Goal: Contribute content: Contribute content

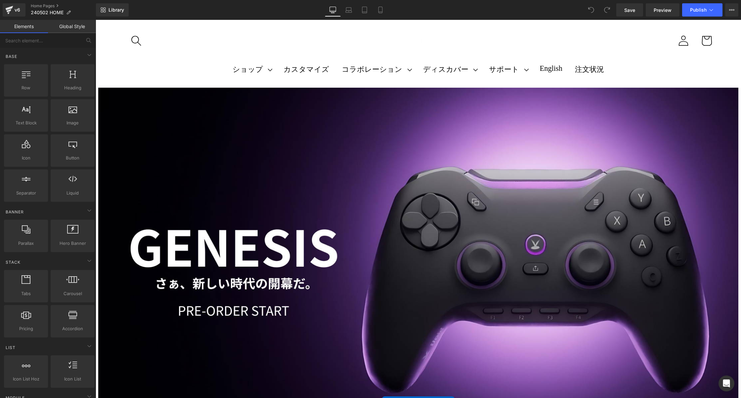
click at [483, 85] on header "ショップ ショップ PC" at bounding box center [418, 54] width 640 height 65
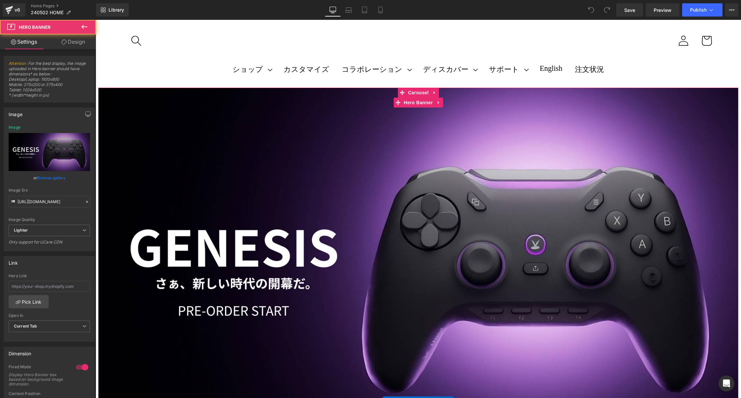
click at [472, 111] on div "さらに詳しく Button" at bounding box center [418, 268] width 640 height 360
drag, startPoint x: 151, startPoint y: 197, endPoint x: 124, endPoint y: 180, distance: 32.1
click at [417, 93] on span "Carousel" at bounding box center [418, 93] width 24 height 10
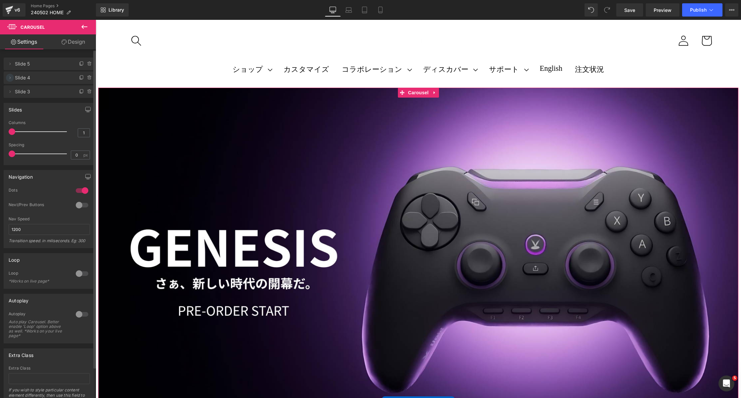
click at [9, 78] on icon at bounding box center [9, 77] width 5 height 5
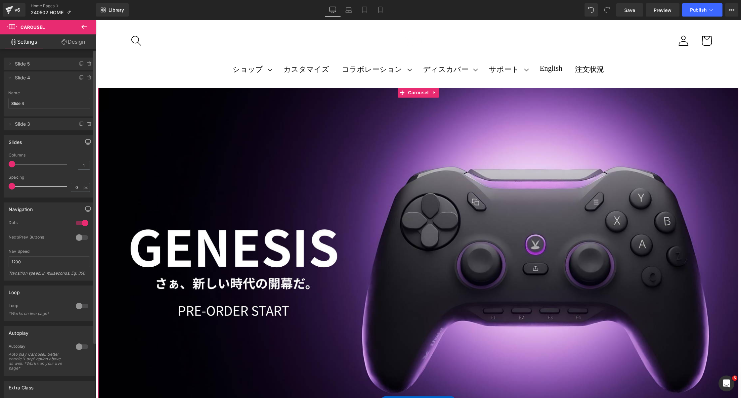
click at [38, 77] on span "Slide 4" at bounding box center [43, 77] width 56 height 13
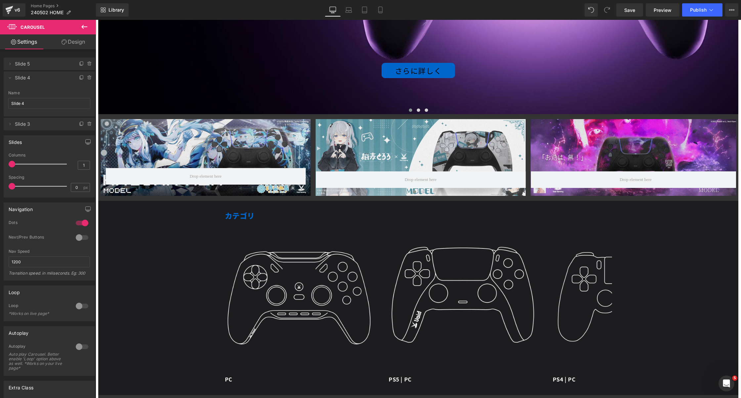
scroll to position [341, 0]
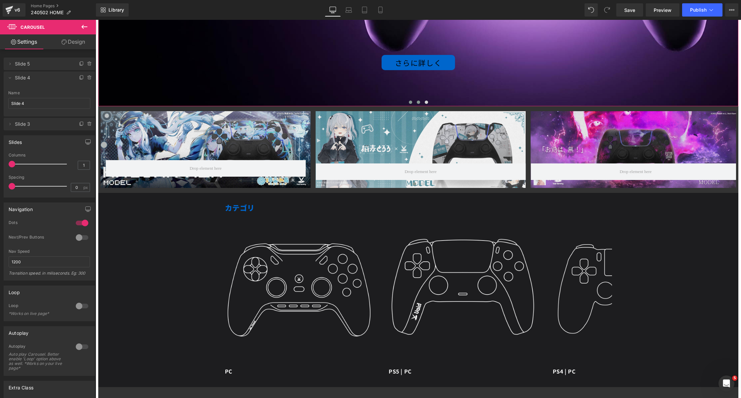
click at [417, 104] on button at bounding box center [418, 102] width 8 height 7
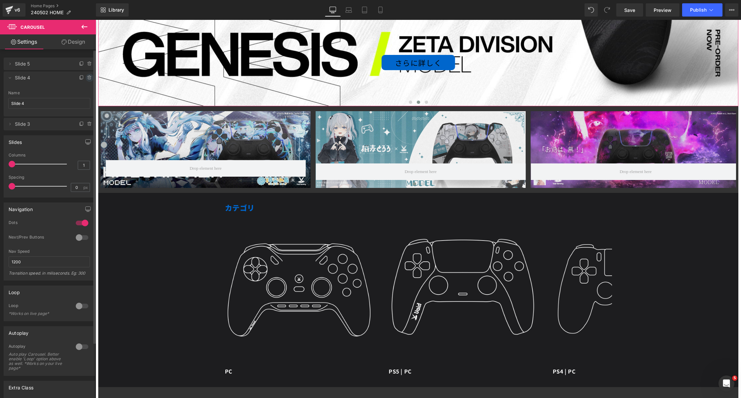
click at [87, 78] on icon at bounding box center [89, 77] width 5 height 5
click at [86, 78] on button "Delete" at bounding box center [82, 78] width 21 height 9
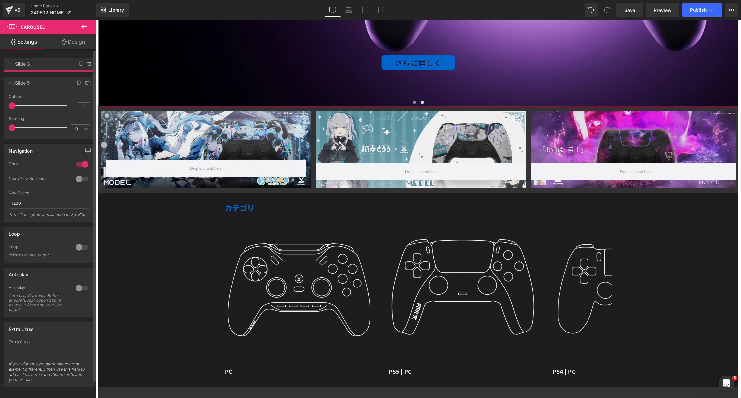
drag, startPoint x: 39, startPoint y: 64, endPoint x: 38, endPoint y: 84, distance: 19.2
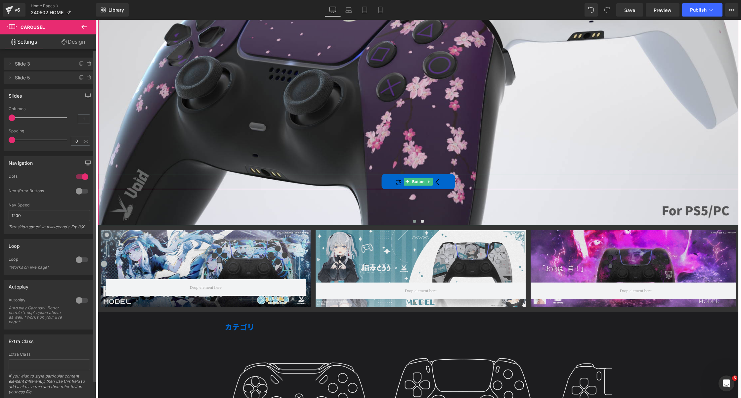
scroll to position [167, 0]
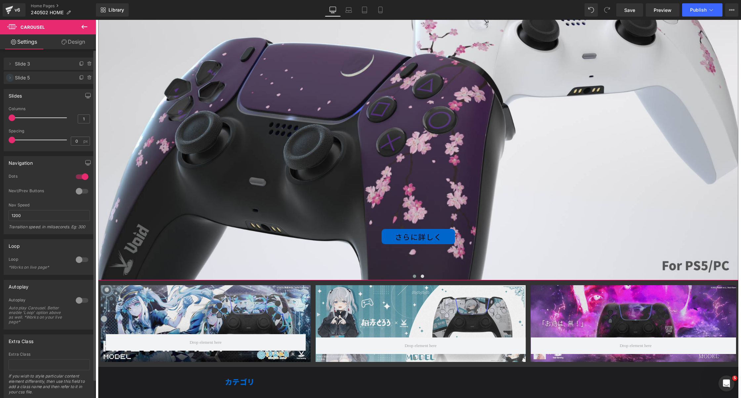
click at [10, 79] on icon at bounding box center [9, 77] width 5 height 5
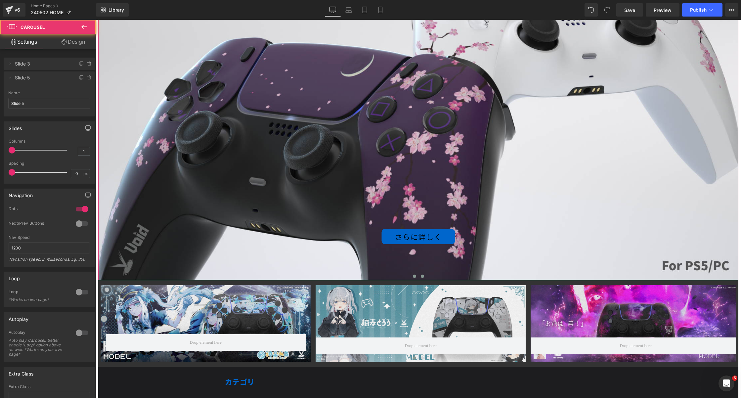
click at [421, 277] on span at bounding box center [422, 276] width 3 height 3
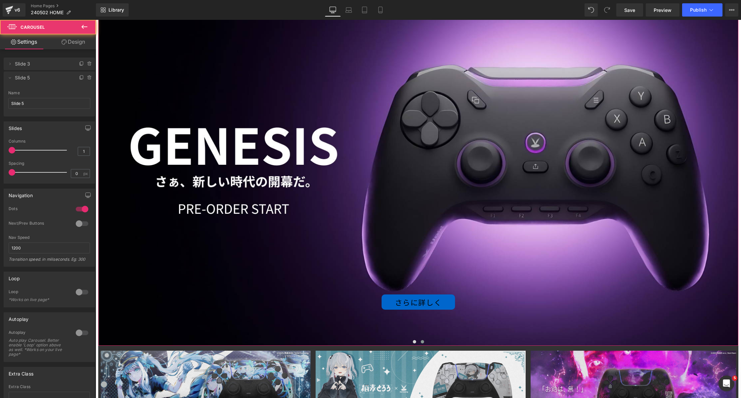
scroll to position [93, 0]
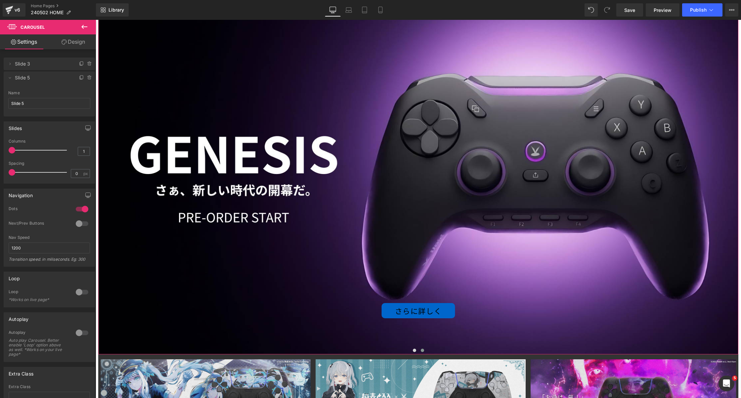
click at [479, 92] on div "さらに詳しく Button" at bounding box center [418, 174] width 640 height 360
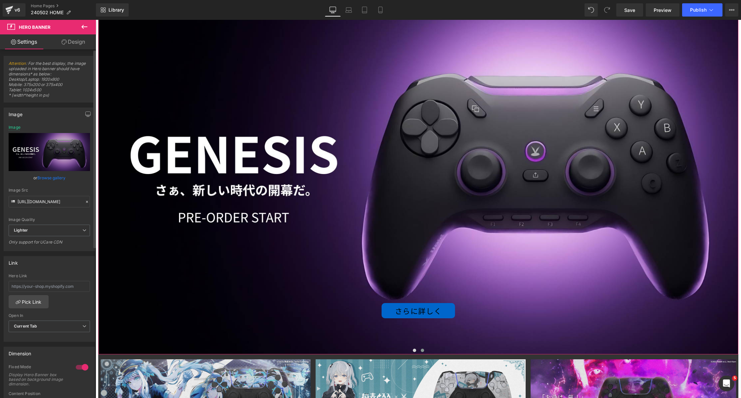
click at [53, 179] on link "Browse gallery" at bounding box center [51, 178] width 28 height 12
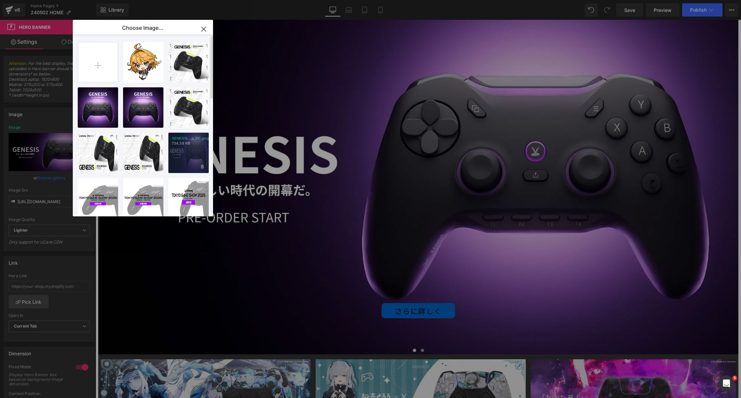
click at [176, 144] on p "734.38 KB" at bounding box center [189, 143] width 34 height 5
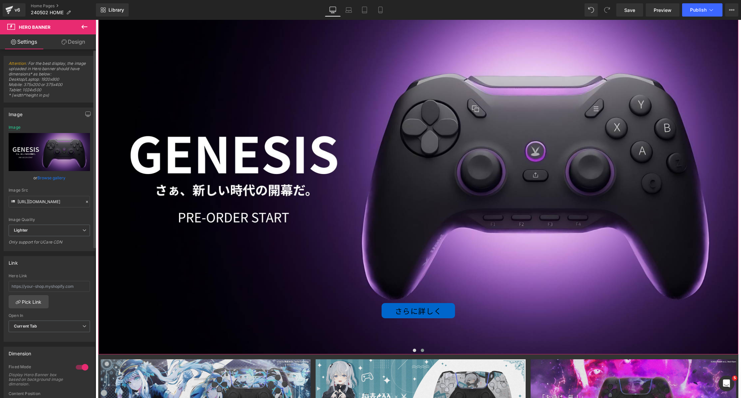
click at [55, 179] on link "Browse gallery" at bounding box center [51, 178] width 28 height 12
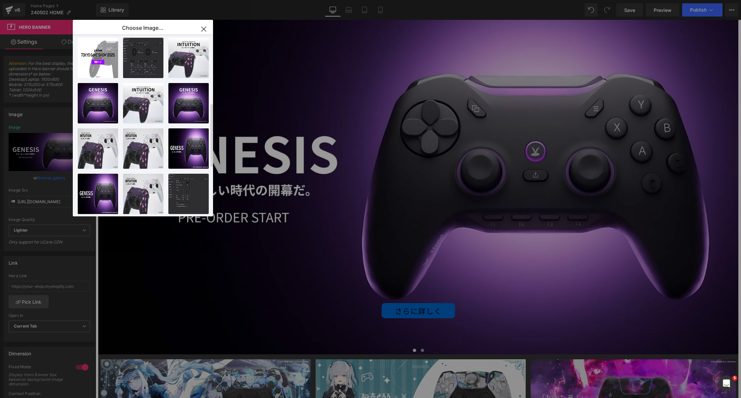
scroll to position [203, 0]
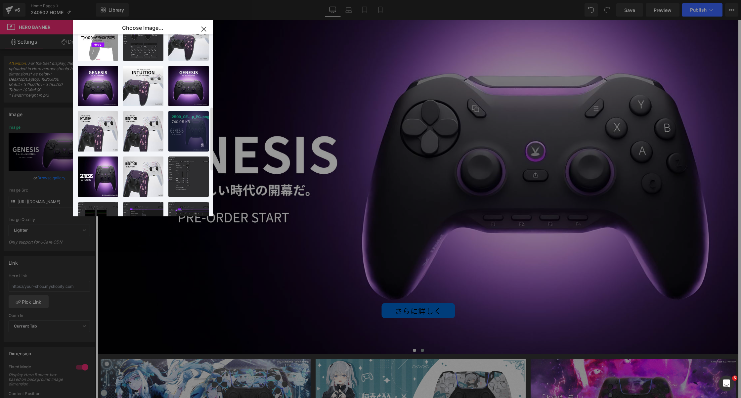
click at [189, 125] on div "2509_GE...p_PC.png 740.05 KB" at bounding box center [188, 131] width 40 height 40
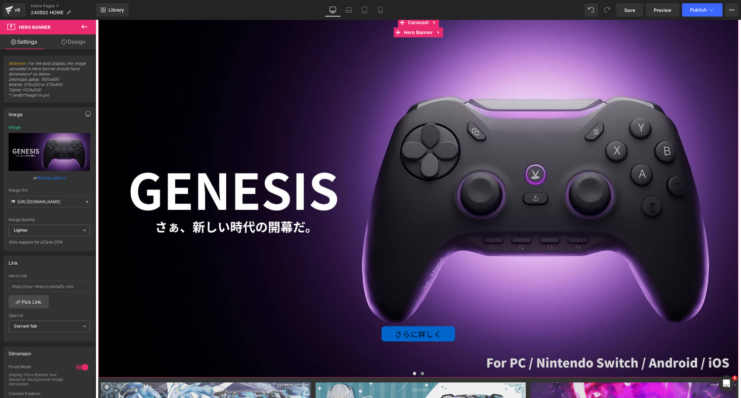
scroll to position [61, 0]
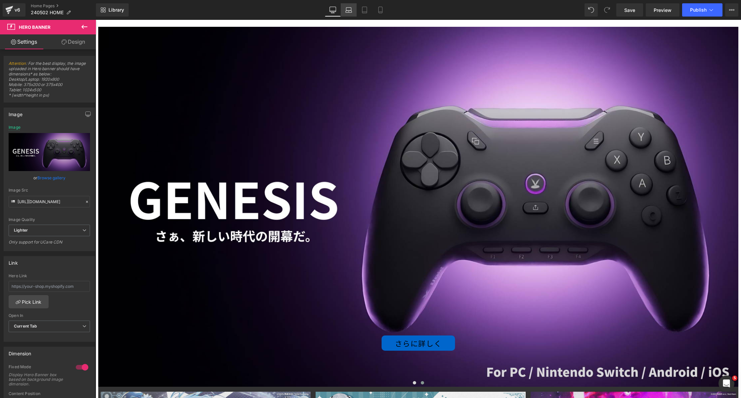
click at [352, 13] on link "Laptop" at bounding box center [349, 9] width 16 height 13
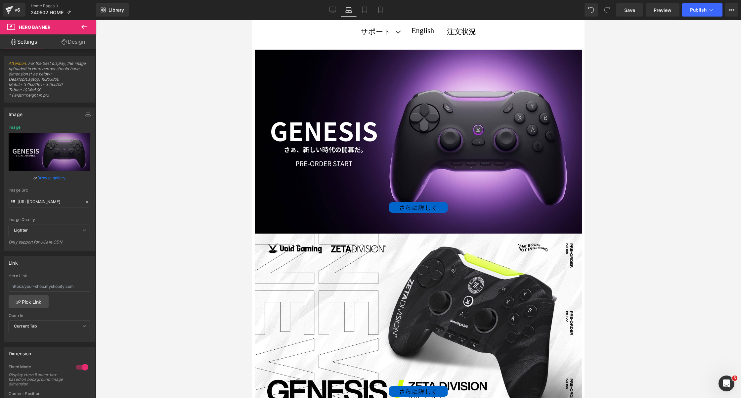
scroll to position [0, 0]
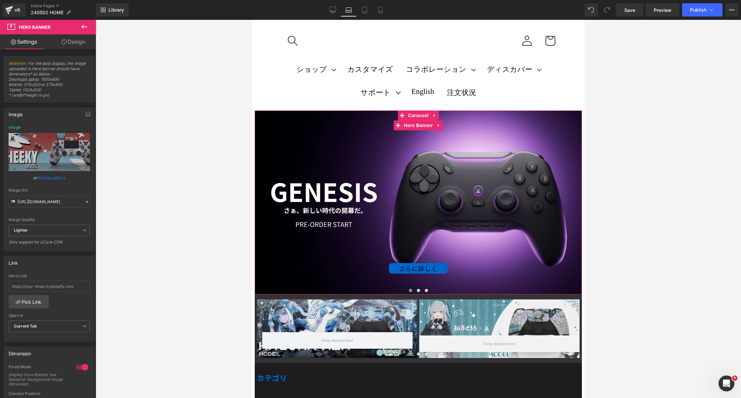
click at [341, 205] on div "さらに詳しく Button" at bounding box center [418, 202] width 327 height 184
click at [326, 148] on div "さらに詳しく Button" at bounding box center [418, 202] width 327 height 184
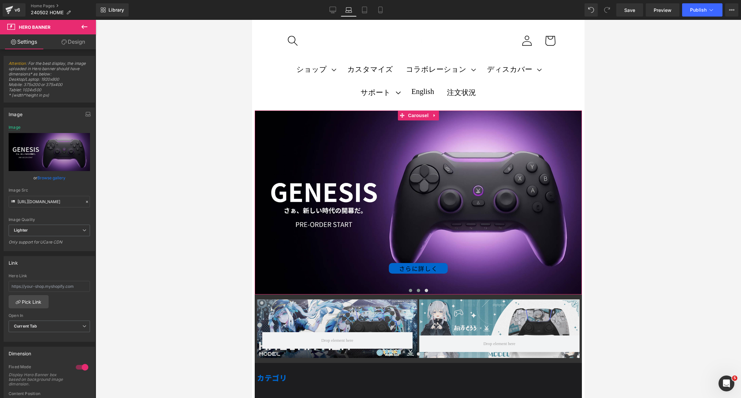
click at [419, 290] on span at bounding box center [418, 290] width 3 height 3
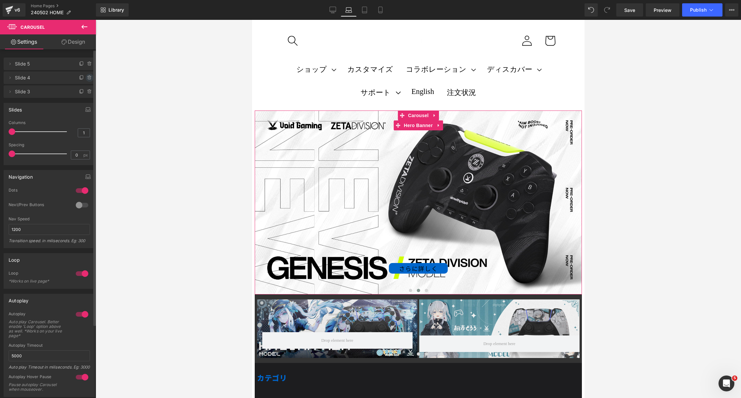
click at [88, 79] on icon at bounding box center [89, 77] width 3 height 3
click at [86, 78] on button "Delete" at bounding box center [82, 78] width 21 height 9
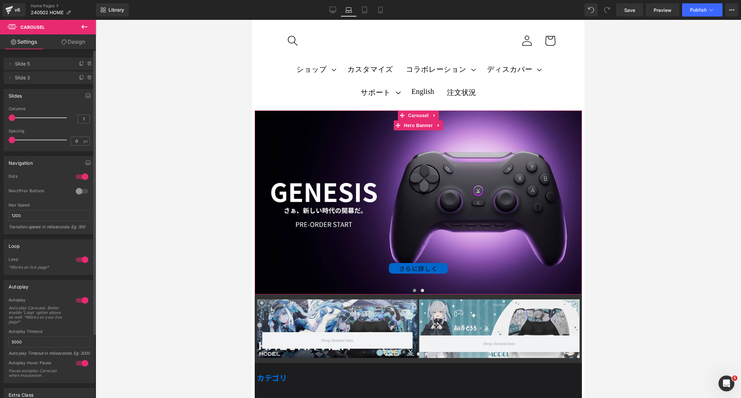
click at [333, 232] on div "さらに詳しく Button" at bounding box center [418, 202] width 327 height 184
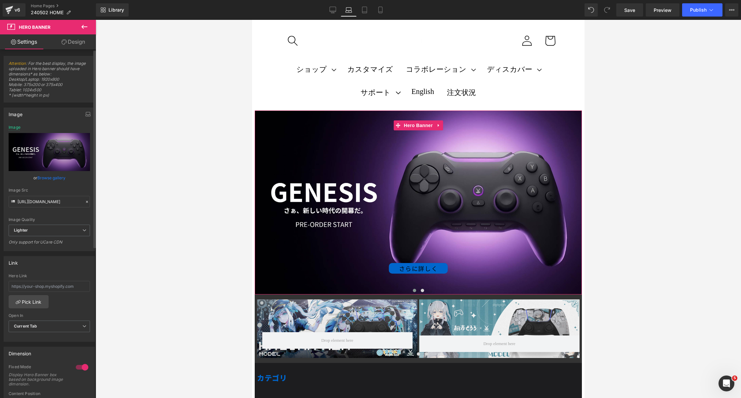
click at [51, 180] on link "Browse gallery" at bounding box center [51, 178] width 28 height 12
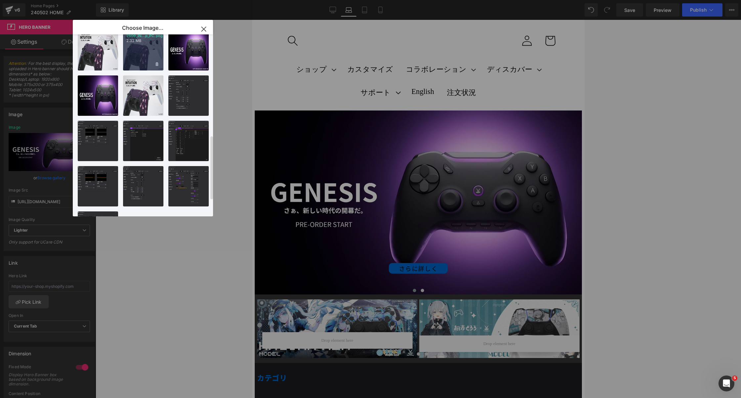
scroll to position [253, 0]
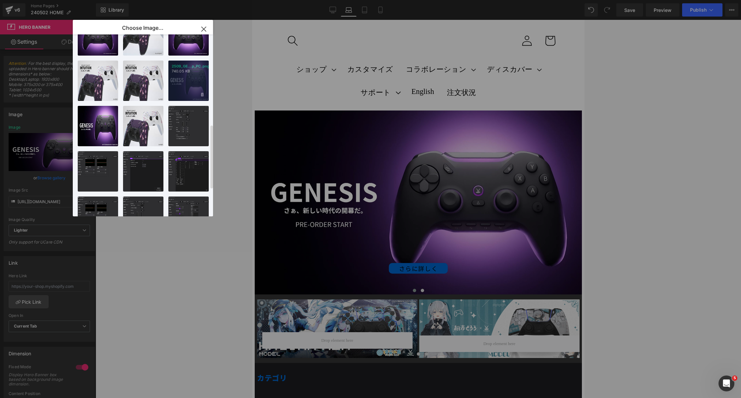
click at [188, 83] on div "2509_GE...p_PC.png 740.05 KB" at bounding box center [188, 81] width 40 height 40
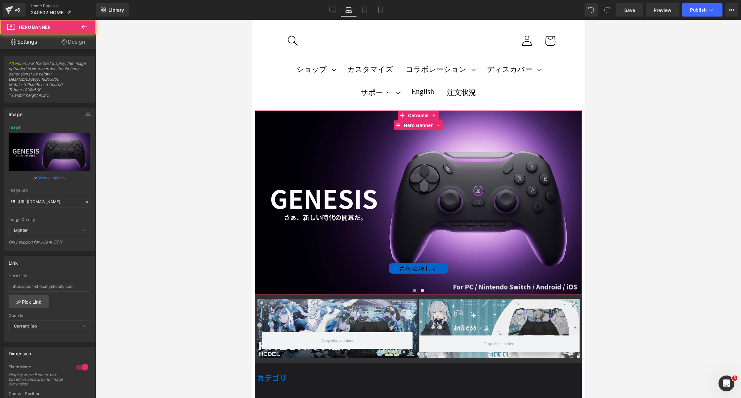
click at [342, 190] on div "さらに詳しく Button" at bounding box center [418, 202] width 327 height 184
click at [415, 120] on span "Carousel" at bounding box center [418, 115] width 24 height 10
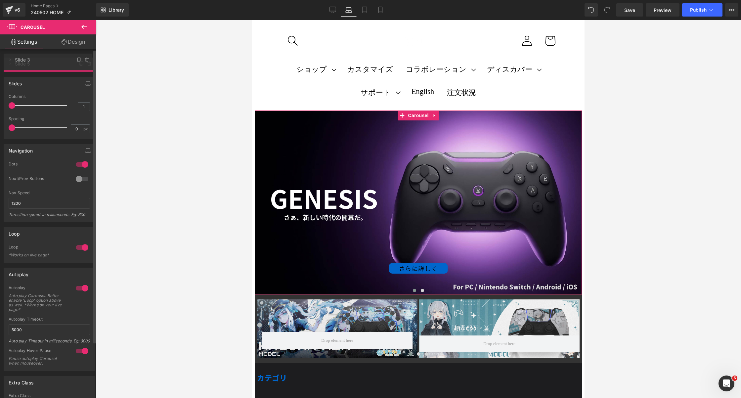
drag, startPoint x: 36, startPoint y: 82, endPoint x: 39, endPoint y: 64, distance: 18.1
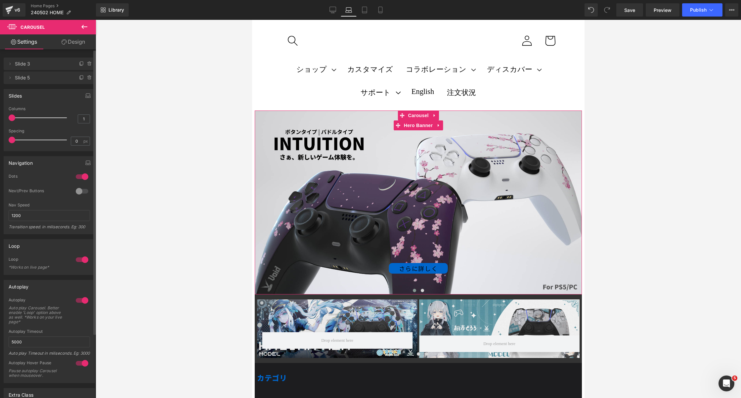
click at [336, 170] on div "さらに詳しく Button" at bounding box center [418, 202] width 327 height 184
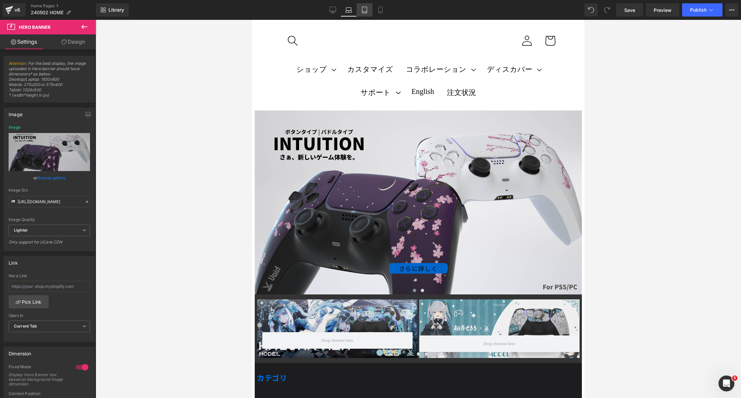
click at [366, 9] on icon at bounding box center [364, 10] width 7 height 7
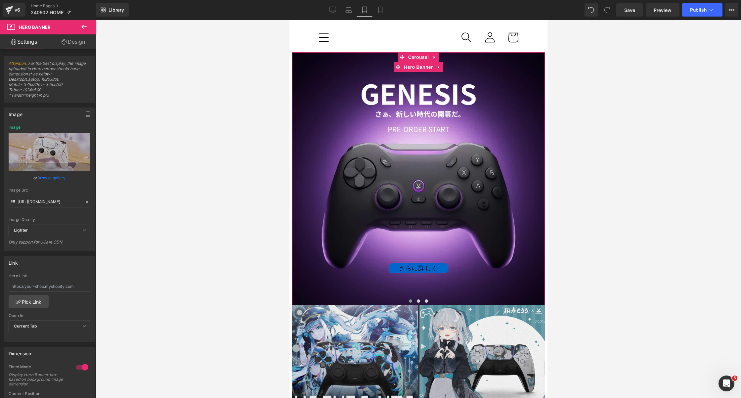
click at [357, 113] on div "さらに詳しく Button" at bounding box center [418, 178] width 253 height 253
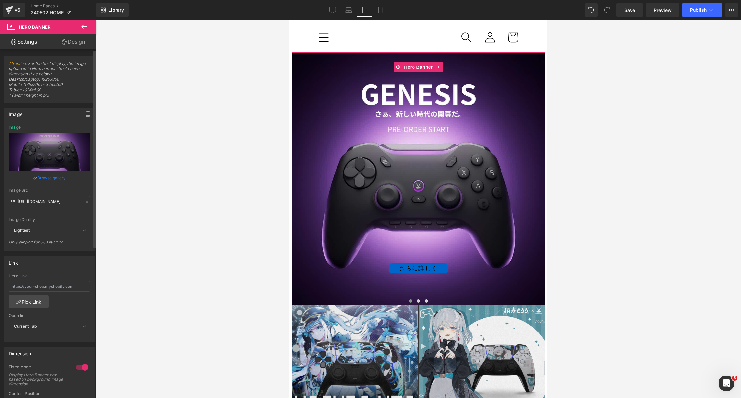
click at [50, 178] on link "Browse gallery" at bounding box center [51, 178] width 28 height 12
click at [419, 56] on span "Carousel" at bounding box center [418, 57] width 24 height 10
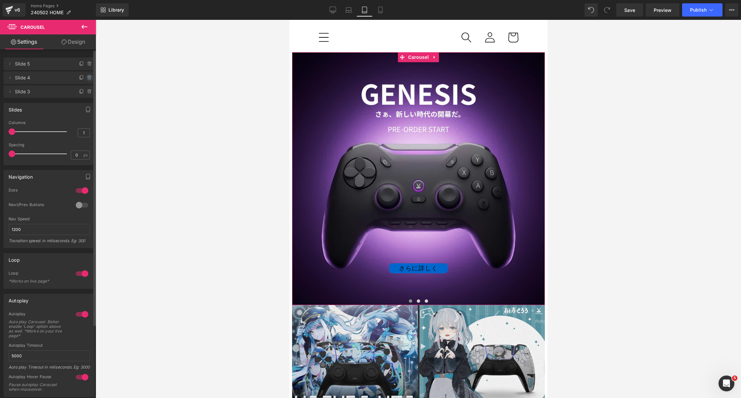
click at [88, 77] on icon at bounding box center [89, 77] width 3 height 3
click at [87, 77] on button "Delete" at bounding box center [82, 78] width 21 height 9
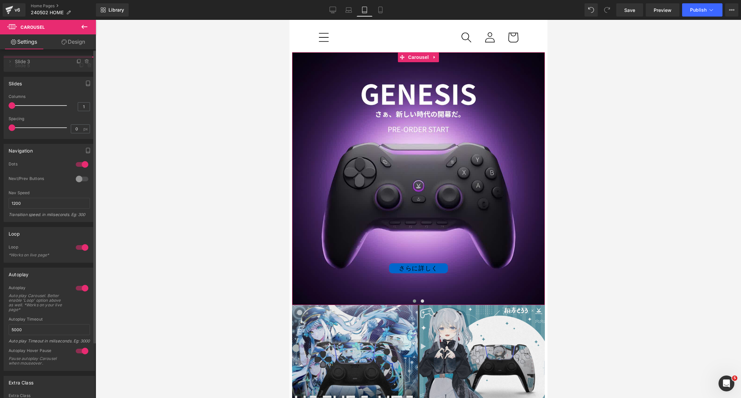
drag, startPoint x: 53, startPoint y: 79, endPoint x: 53, endPoint y: 64, distance: 15.2
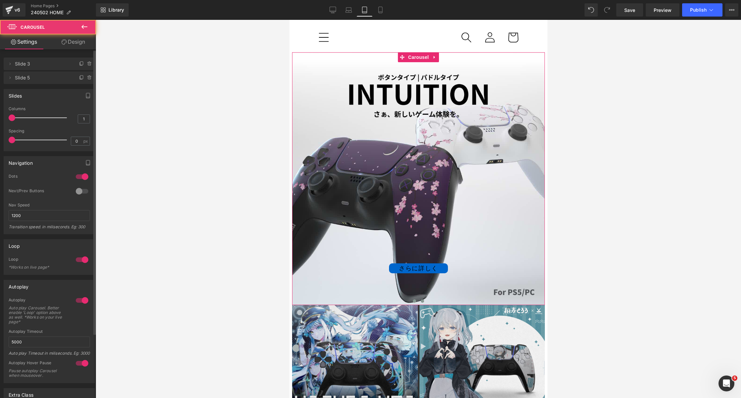
click at [422, 299] on span at bounding box center [421, 300] width 3 height 3
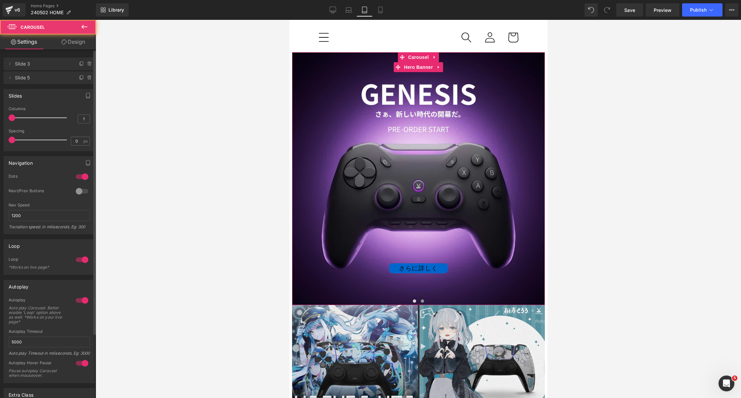
click at [404, 149] on div "さらに詳しく Button" at bounding box center [418, 178] width 253 height 253
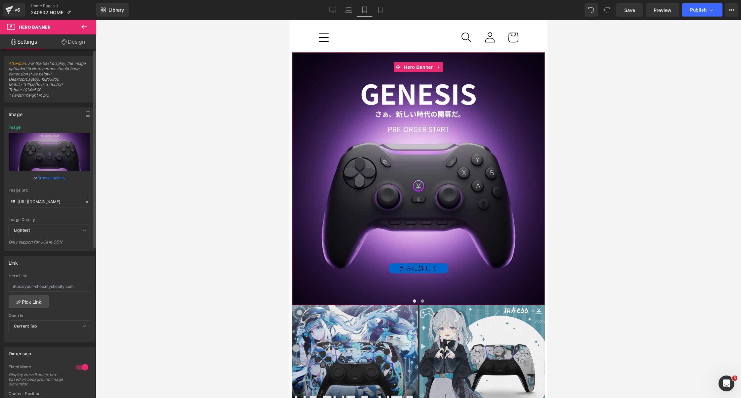
click at [56, 178] on link "Browse gallery" at bounding box center [51, 178] width 28 height 12
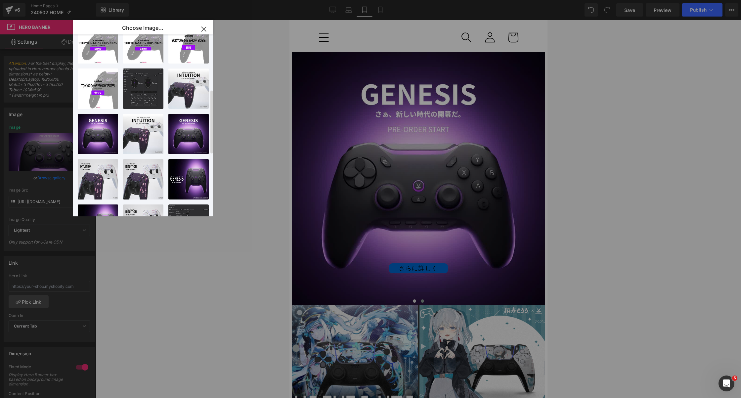
scroll to position [145, 0]
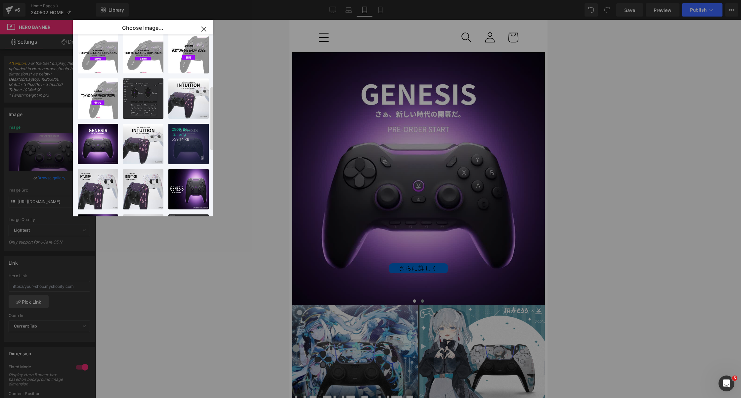
click at [183, 143] on div "2509_IN... _2_.png 559.14 KB" at bounding box center [188, 144] width 40 height 40
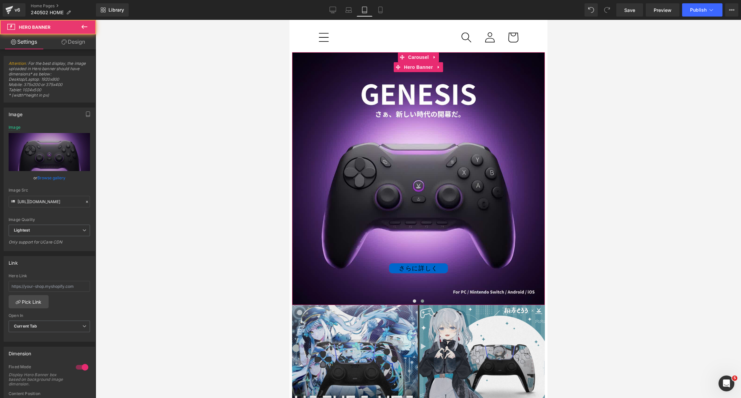
click at [458, 180] on div "さらに詳しく Button" at bounding box center [418, 178] width 253 height 253
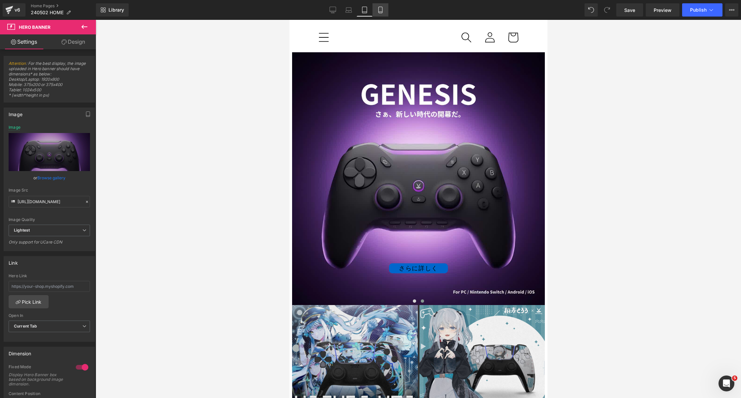
click at [380, 13] on link "Mobile" at bounding box center [380, 9] width 16 height 13
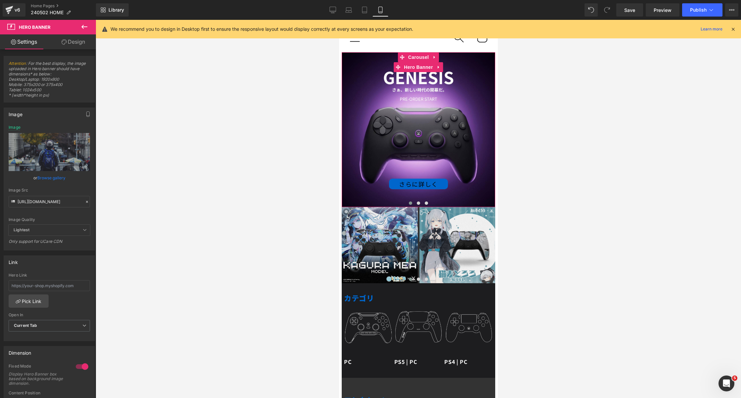
click at [411, 116] on div "さらに詳しく Button" at bounding box center [417, 129] width 153 height 155
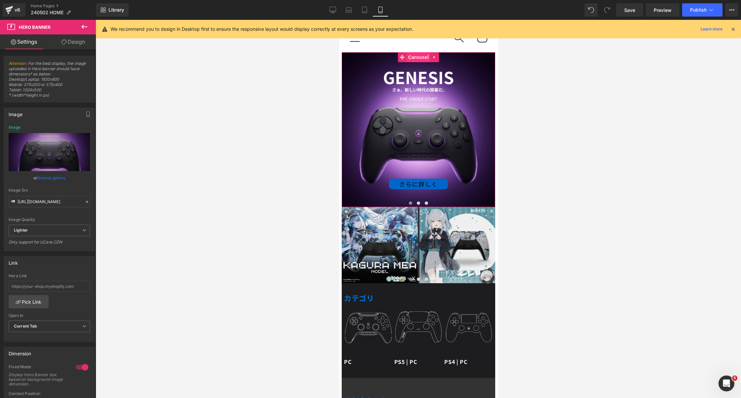
click at [415, 60] on span "Carousel" at bounding box center [418, 57] width 24 height 10
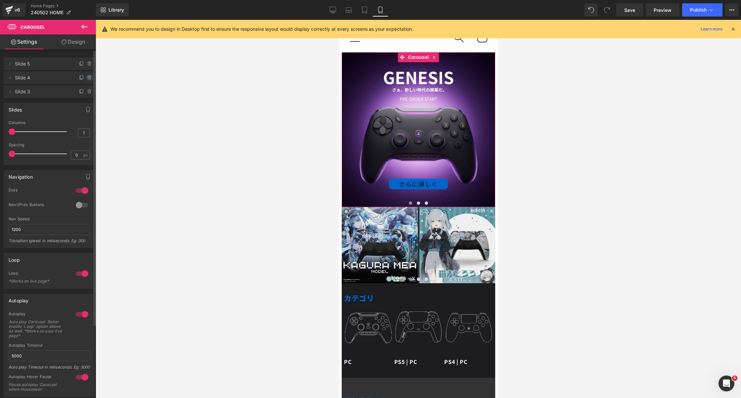
click at [87, 77] on icon at bounding box center [89, 77] width 5 height 5
click at [86, 77] on button "Delete" at bounding box center [82, 78] width 21 height 9
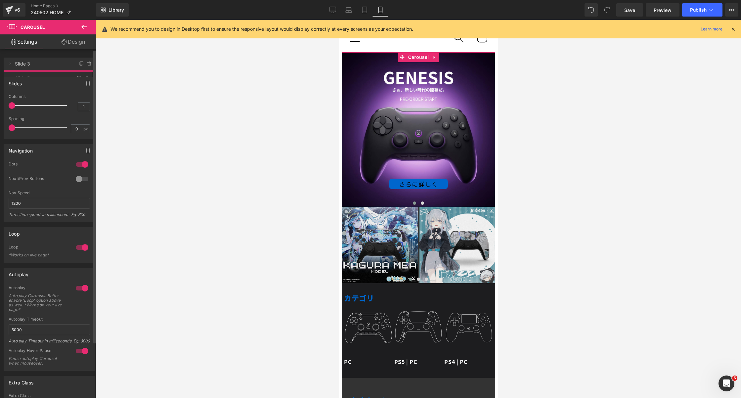
drag, startPoint x: 52, startPoint y: 67, endPoint x: 52, endPoint y: 82, distance: 14.6
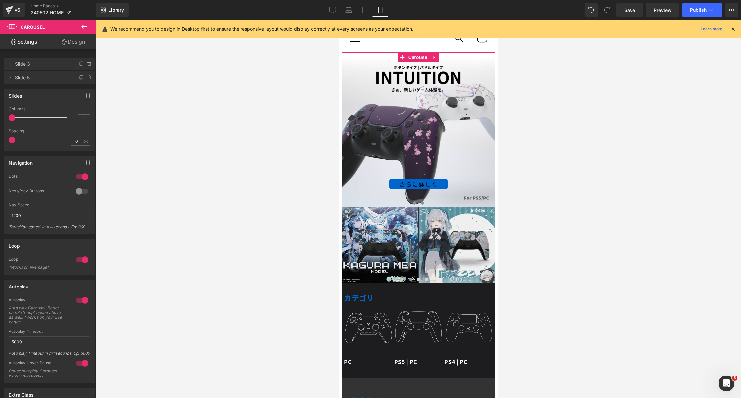
click at [420, 202] on button at bounding box center [422, 203] width 8 height 7
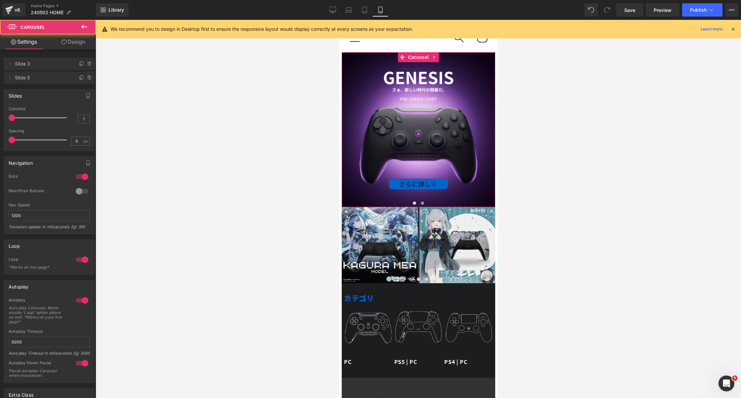
click at [401, 118] on div "さらに詳しく Button" at bounding box center [417, 129] width 153 height 155
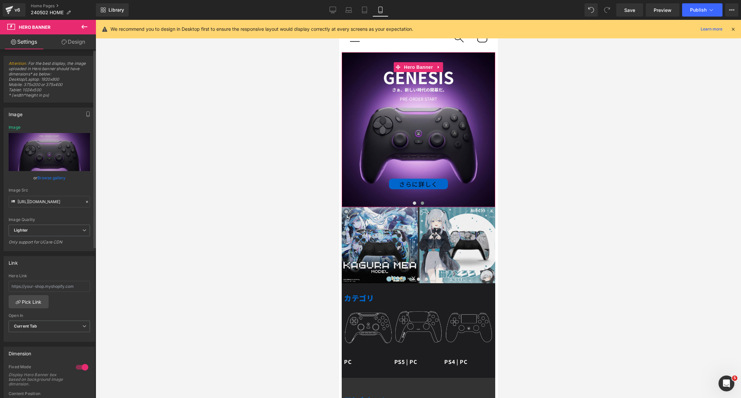
click at [50, 177] on link "Browse gallery" at bounding box center [51, 178] width 28 height 12
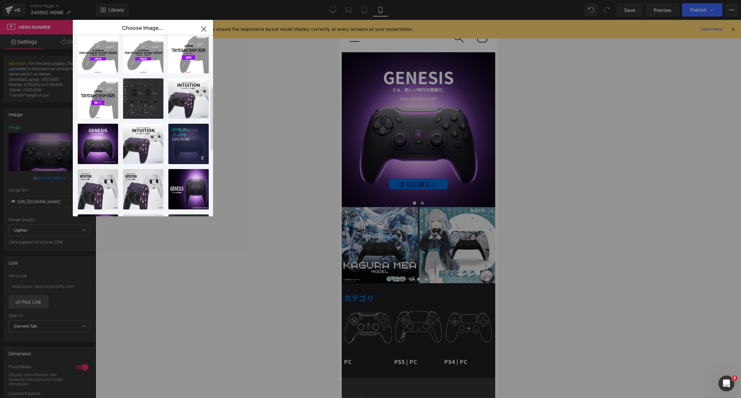
click at [184, 144] on div "2509_IN... _2_.png 559.14 KB" at bounding box center [188, 144] width 40 height 40
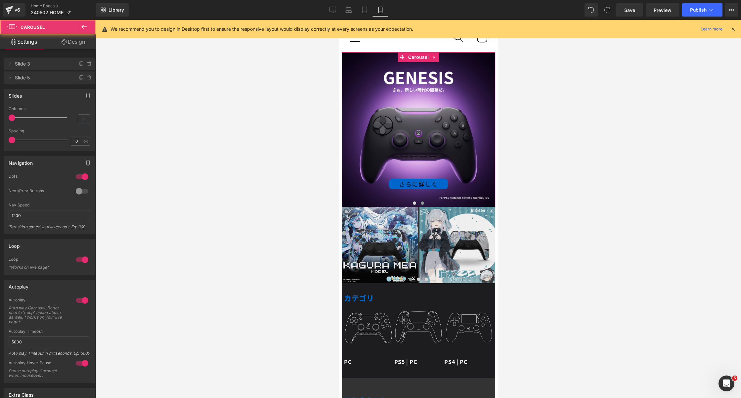
click at [420, 203] on span at bounding box center [421, 202] width 3 height 3
click at [422, 203] on span at bounding box center [421, 202] width 3 height 3
click at [414, 202] on span at bounding box center [413, 202] width 3 height 3
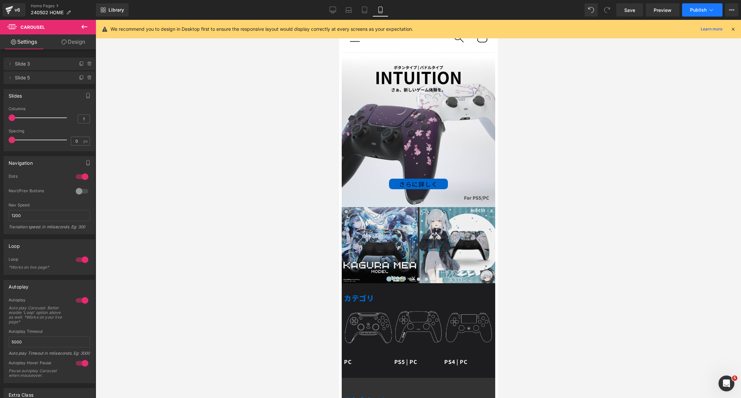
click at [694, 13] on button "Publish" at bounding box center [702, 9] width 40 height 13
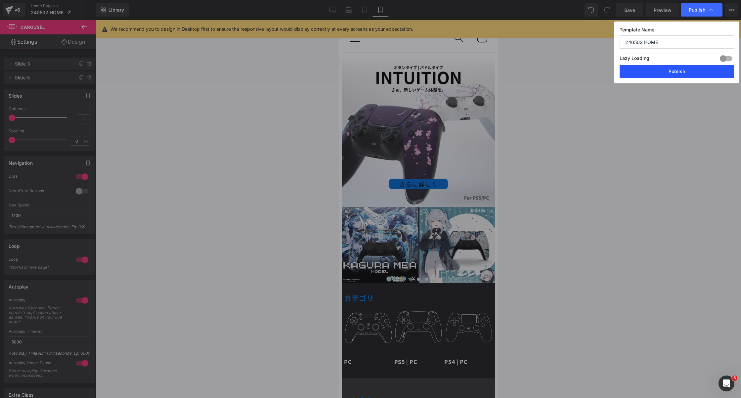
click at [656, 71] on button "Publish" at bounding box center [676, 71] width 114 height 13
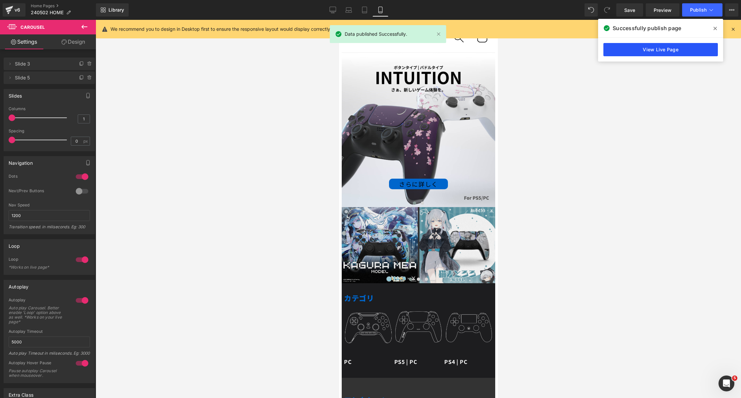
click at [657, 52] on link "View Live Page" at bounding box center [660, 49] width 114 height 13
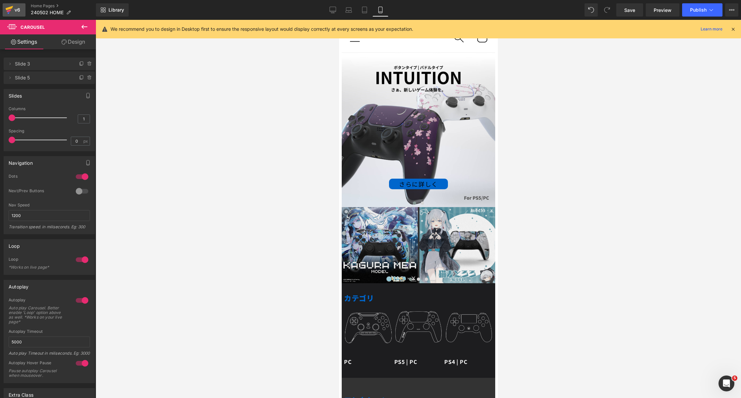
click at [18, 8] on div "v6" at bounding box center [17, 10] width 8 height 9
